Goal: Find contact information: Obtain details needed to contact an individual or organization

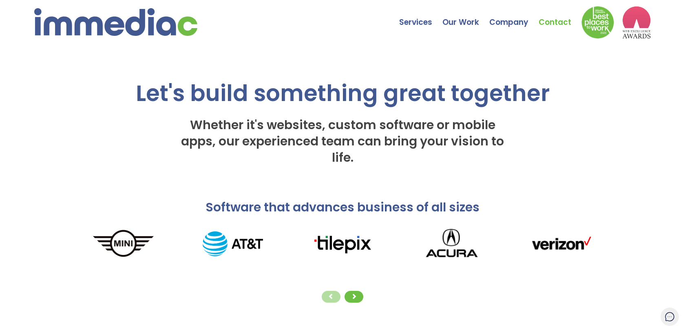
click at [554, 24] on link "Contact" at bounding box center [559, 16] width 43 height 29
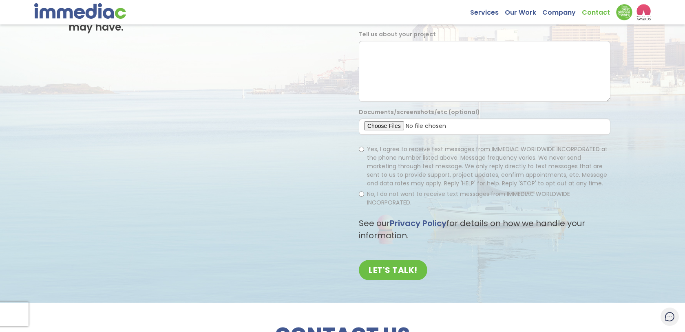
scroll to position [198, 0]
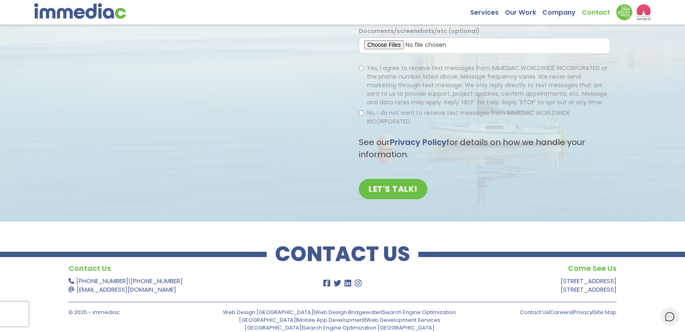
drag, startPoint x: 181, startPoint y: 293, endPoint x: 74, endPoint y: 293, distance: 106.3
click at [74, 293] on p "[PHONE_NUMBER] | [PHONE_NUMBER] [EMAIL_ADDRESS][DOMAIN_NAME]" at bounding box center [179, 285] width 222 height 17
drag, startPoint x: 76, startPoint y: 286, endPoint x: 161, endPoint y: 290, distance: 85.3
click at [161, 290] on p "[PHONE_NUMBER] | [PHONE_NUMBER] [EMAIL_ADDRESS][DOMAIN_NAME]" at bounding box center [179, 285] width 222 height 17
copy p "[EMAIL_ADDRESS][DOMAIN_NAME]"
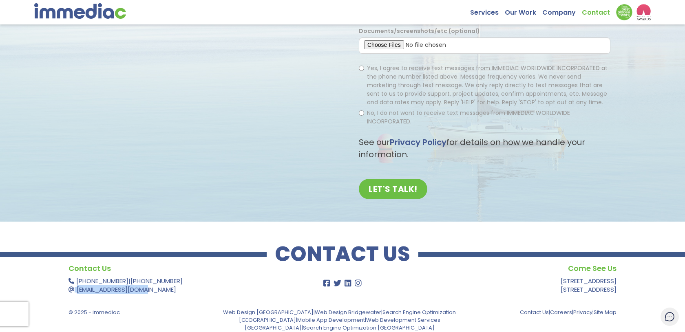
scroll to position [0, 0]
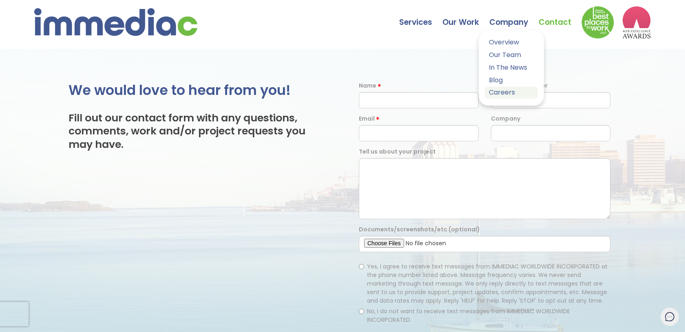
click at [498, 90] on link "Careers" at bounding box center [510, 93] width 53 height 12
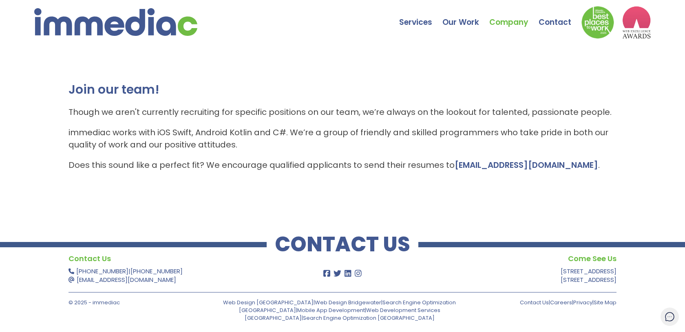
drag, startPoint x: 557, startPoint y: 165, endPoint x: 449, endPoint y: 164, distance: 108.0
click at [449, 164] on p "Does this sound like a perfect fit? We encourage qualified applicants to send t…" at bounding box center [342, 165] width 548 height 12
